Goal: Task Accomplishment & Management: Use online tool/utility

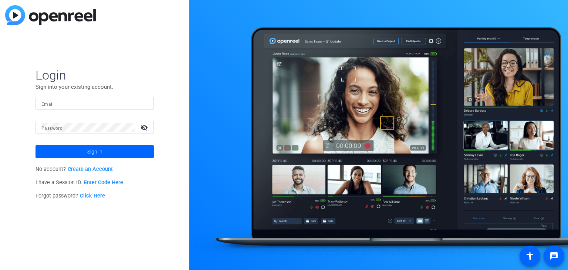
click at [93, 184] on link "Enter Code Here" at bounding box center [103, 183] width 39 height 6
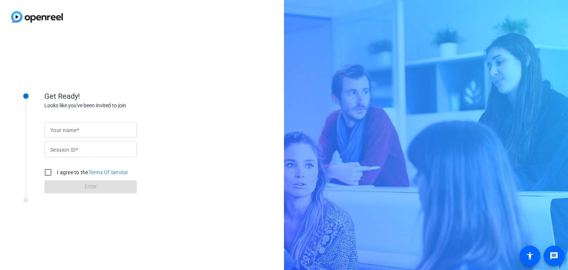
click at [73, 130] on mat-label "Your name" at bounding box center [63, 130] width 26 height 6
click at [73, 130] on input "Your name" at bounding box center [90, 129] width 81 height 9
type input "[PERSON_NAME]"
type input "qMFf"
click at [48, 172] on input "I agree to the Terms Of Service" at bounding box center [48, 172] width 15 height 15
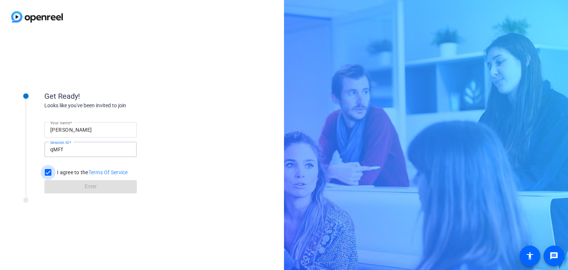
checkbox input "true"
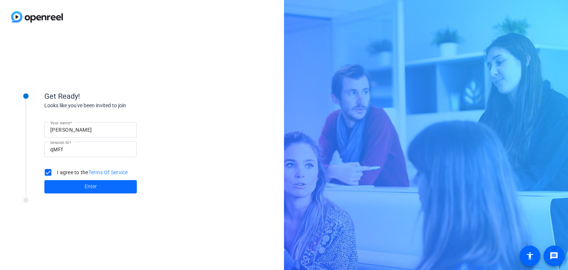
click at [70, 187] on span at bounding box center [90, 187] width 93 height 18
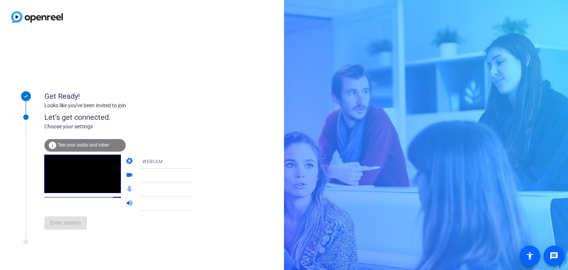
click at [215, 147] on div "Get Ready! Looks like you've been invited to join Let's get connected. Choose y…" at bounding box center [142, 152] width 284 height 237
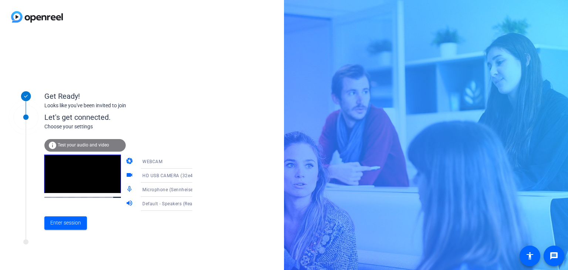
click at [83, 145] on span "Test your audio and video" at bounding box center [83, 144] width 51 height 5
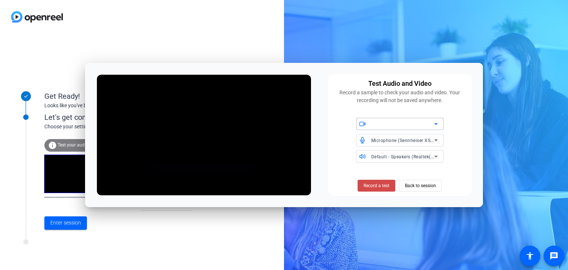
click at [388, 183] on span "Record a test" at bounding box center [377, 185] width 26 height 7
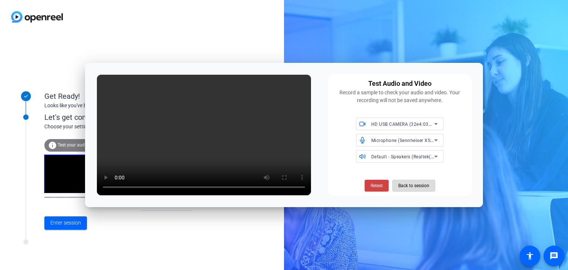
click at [407, 187] on span "Back to session" at bounding box center [414, 186] width 31 height 14
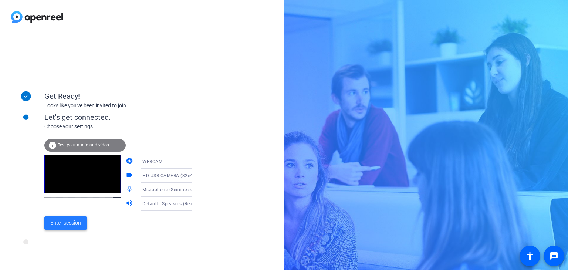
click at [68, 223] on span "Enter session" at bounding box center [65, 223] width 31 height 8
